Goal: Book appointment/travel/reservation

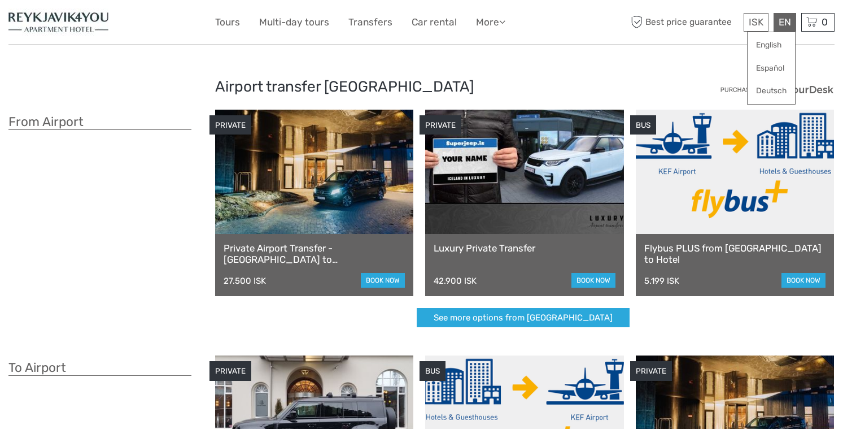
click at [783, 22] on div "EN English Español Deutsch" at bounding box center [785, 22] width 23 height 19
click at [767, 45] on link "English" at bounding box center [771, 45] width 47 height 20
click at [738, 89] on link "$" at bounding box center [748, 91] width 38 height 20
click at [378, 280] on link "book now" at bounding box center [383, 280] width 44 height 15
click at [742, 68] on link "€" at bounding box center [748, 68] width 38 height 20
